Goal: Task Accomplishment & Management: Use online tool/utility

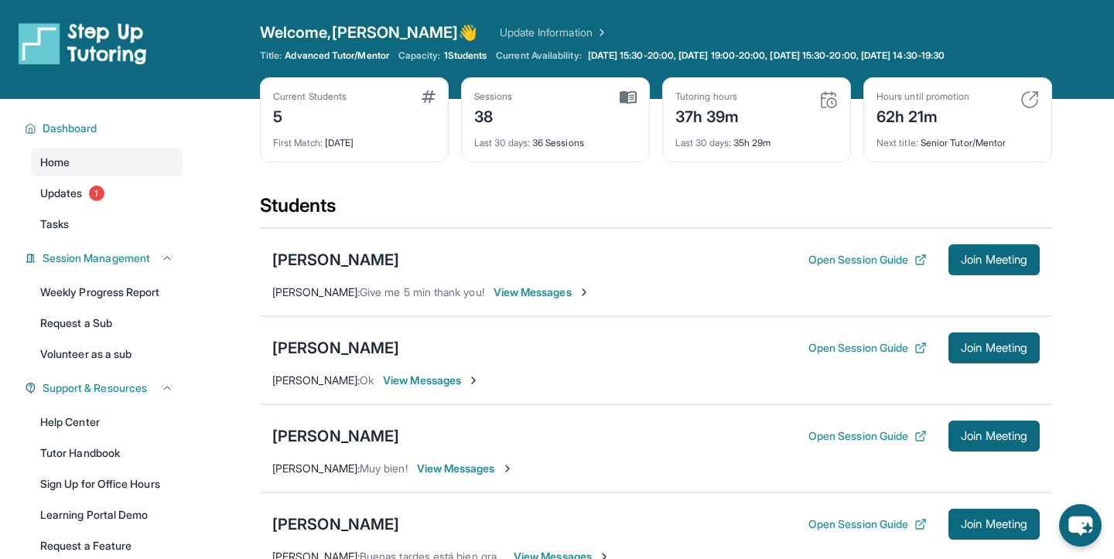
scroll to position [111, 0]
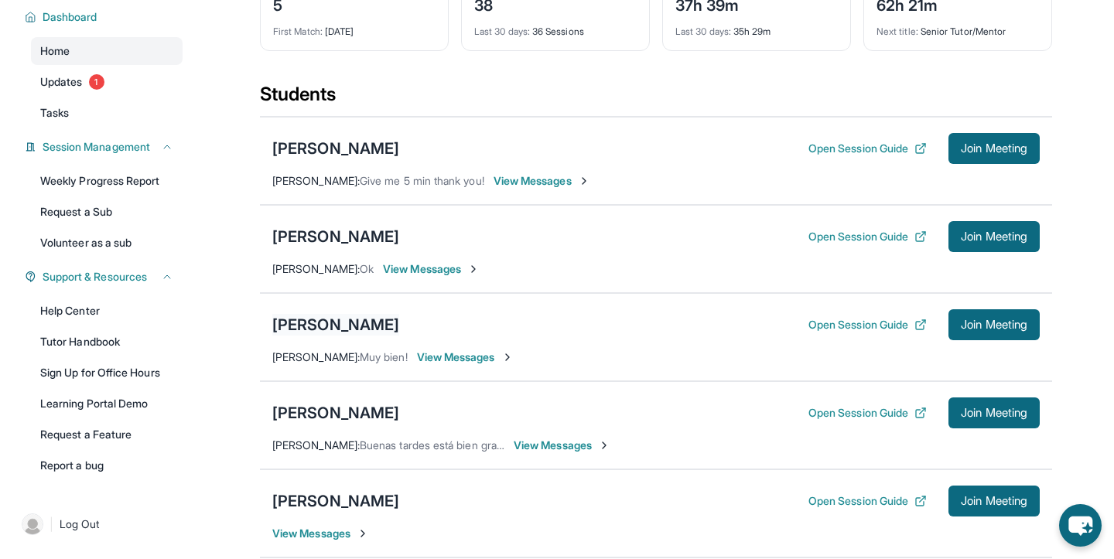
click at [329, 332] on div "[PERSON_NAME]" at bounding box center [335, 325] width 127 height 22
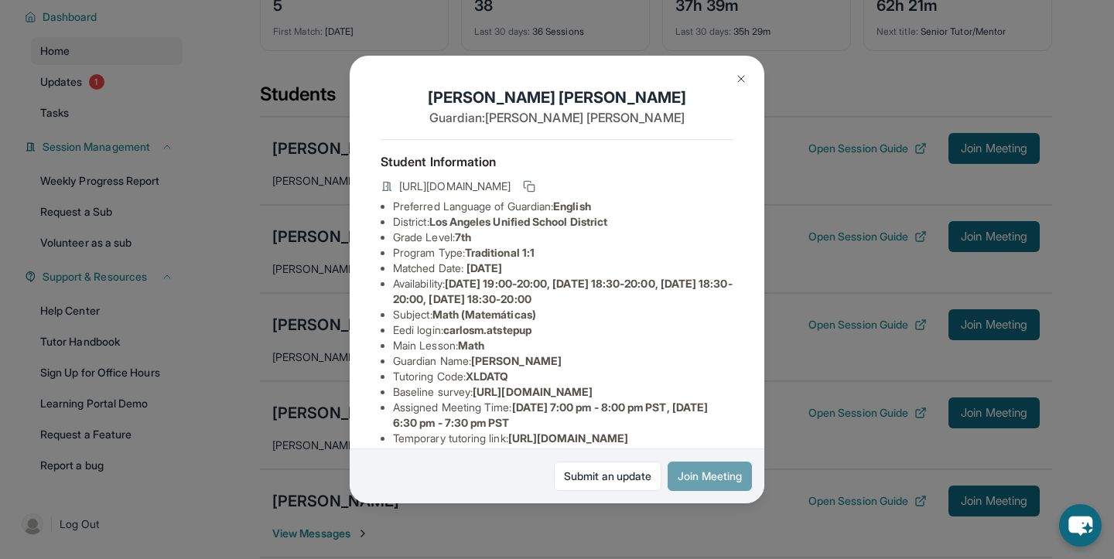
click at [711, 481] on button "Join Meeting" at bounding box center [709, 476] width 84 height 29
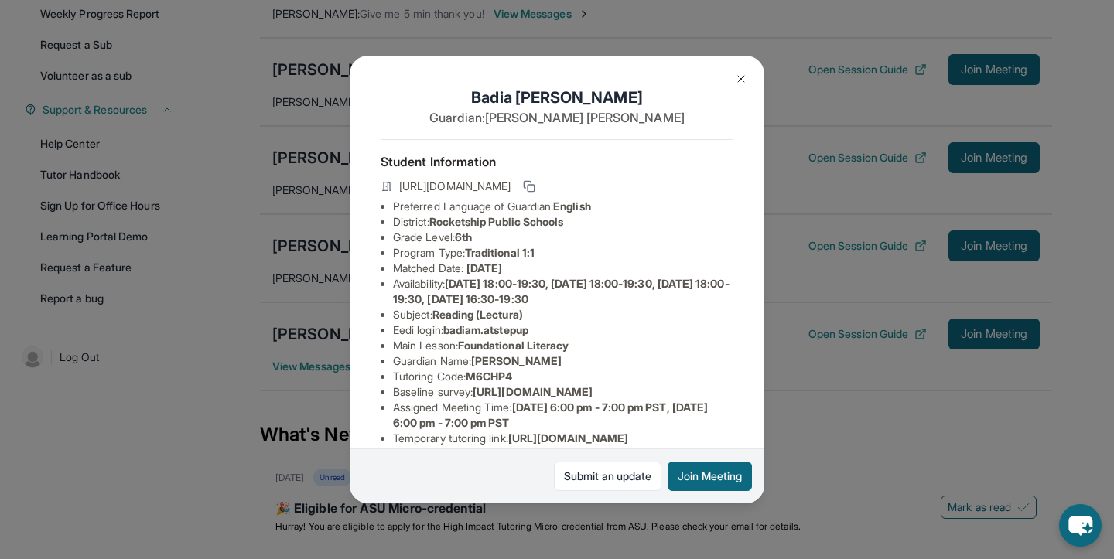
scroll to position [249, 0]
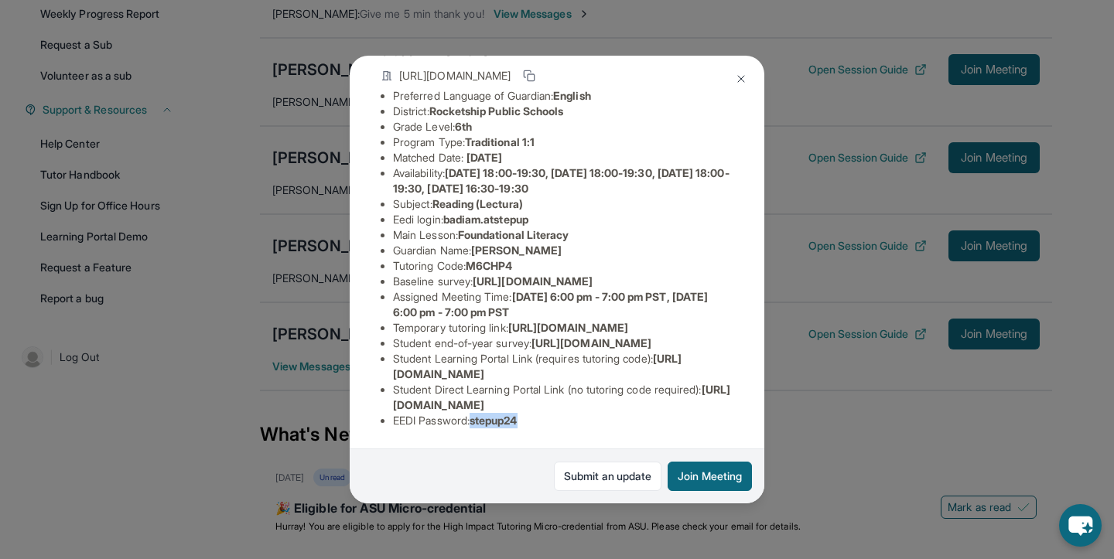
click at [746, 83] on img at bounding box center [741, 79] width 12 height 12
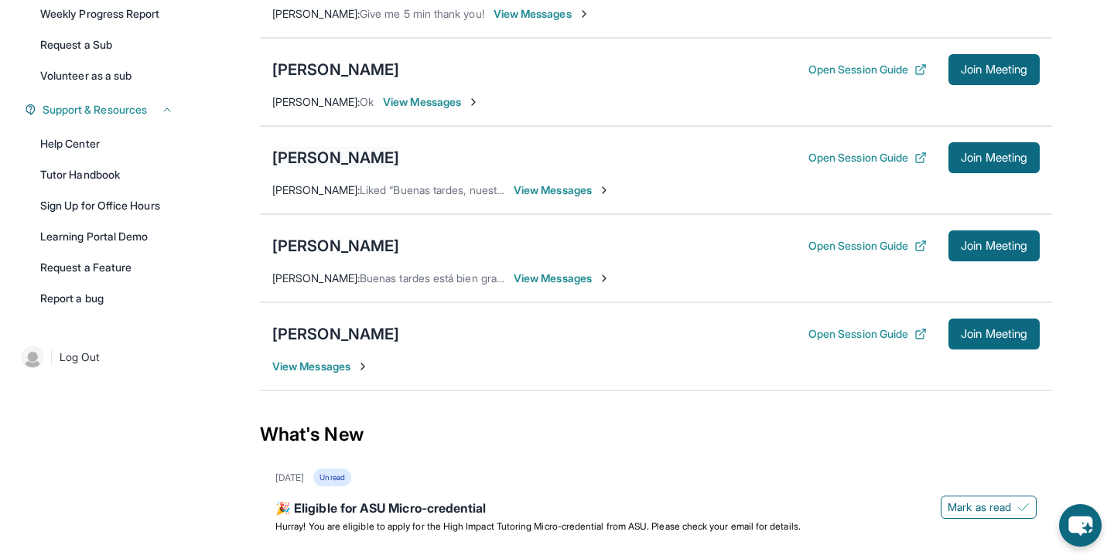
click at [389, 162] on div "[PERSON_NAME]" at bounding box center [335, 158] width 127 height 22
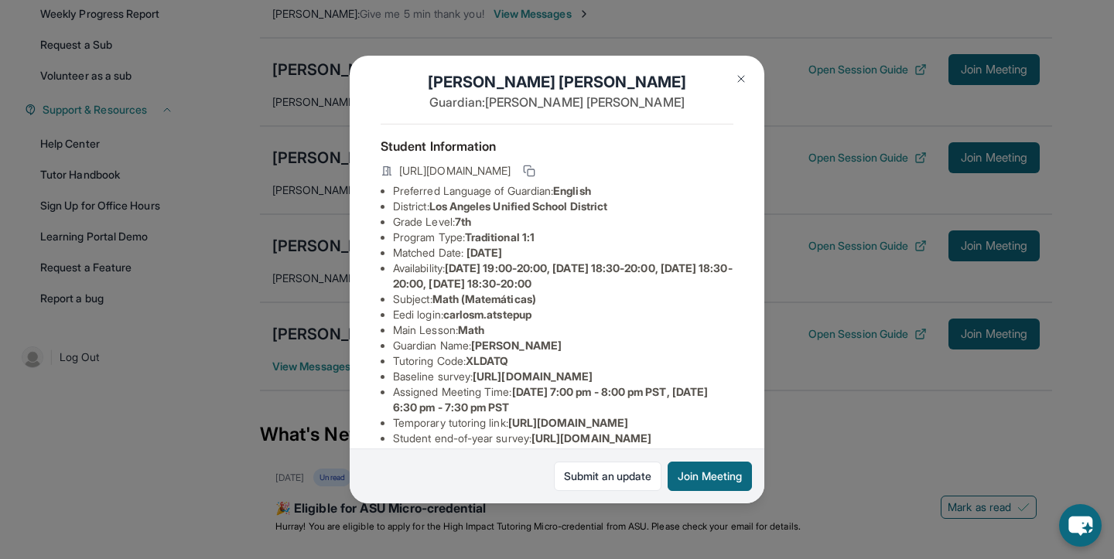
scroll to position [0, 5]
